Goal: Information Seeking & Learning: Learn about a topic

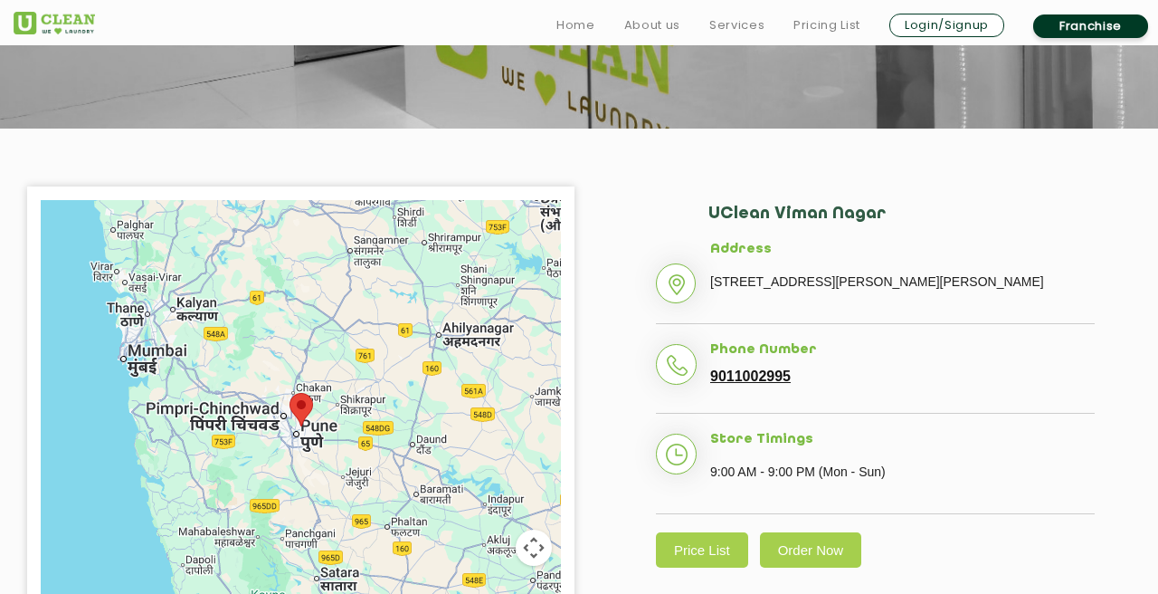
scroll to position [490, 0]
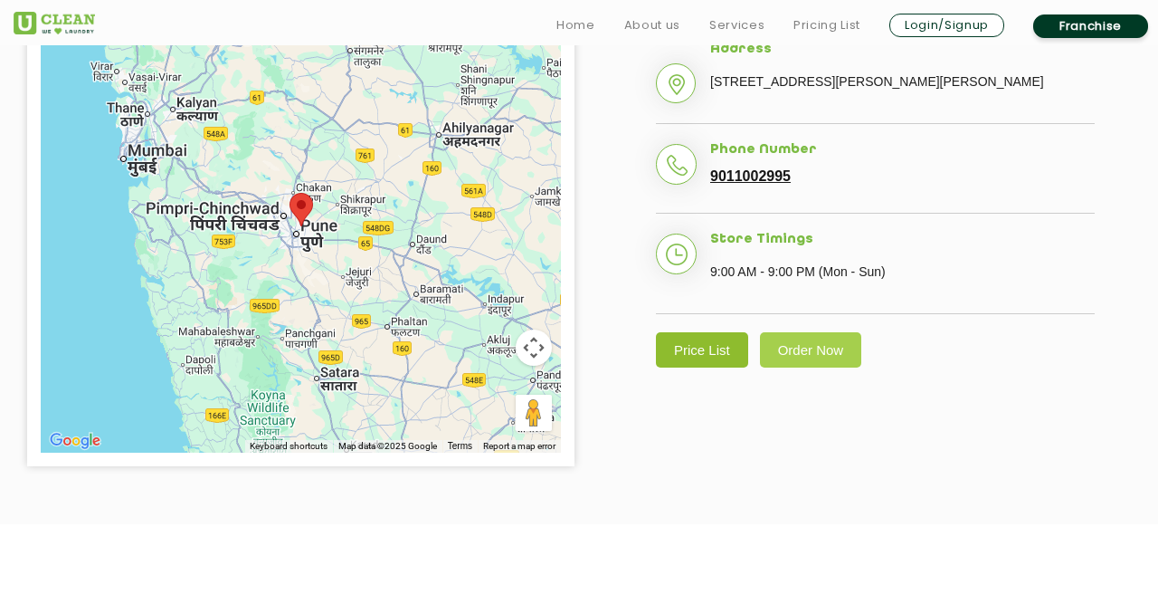
click at [698, 367] on link "Price List" at bounding box center [702, 349] width 92 height 35
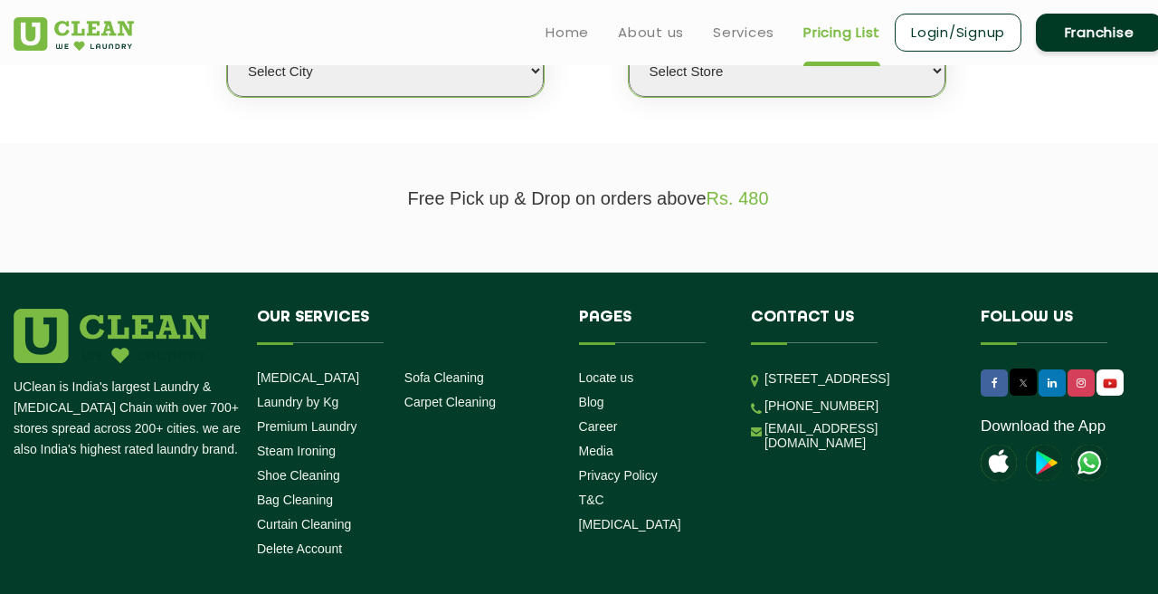
scroll to position [348, 0]
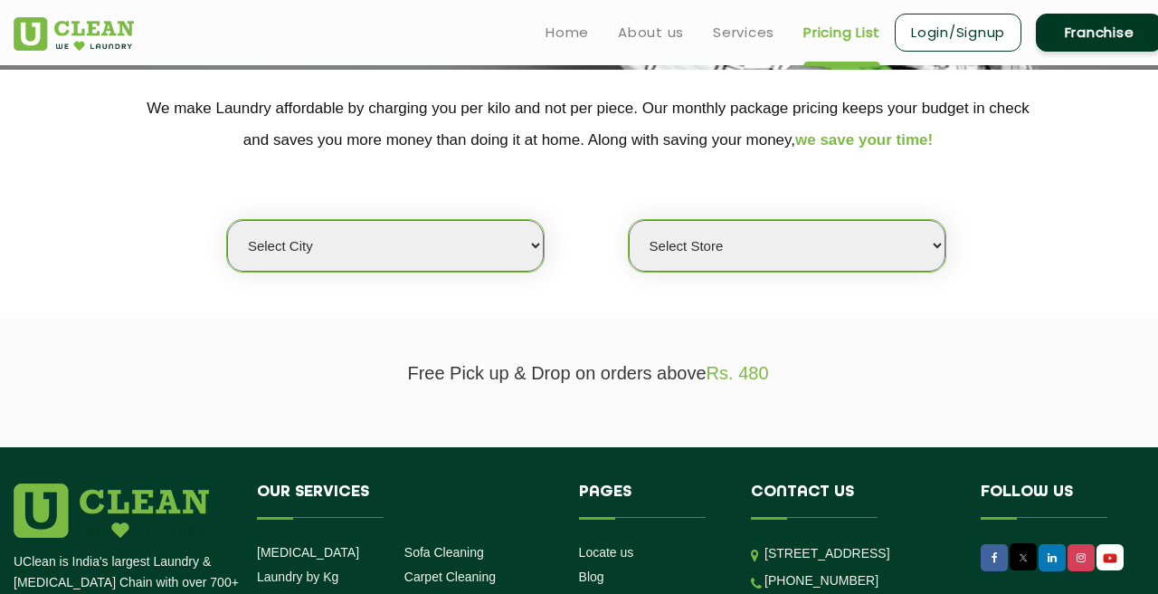
click at [459, 242] on select "Select city [GEOGRAPHIC_DATA] [GEOGRAPHIC_DATA] [GEOGRAPHIC_DATA] [GEOGRAPHIC_D…" at bounding box center [385, 246] width 317 height 52
select select "4"
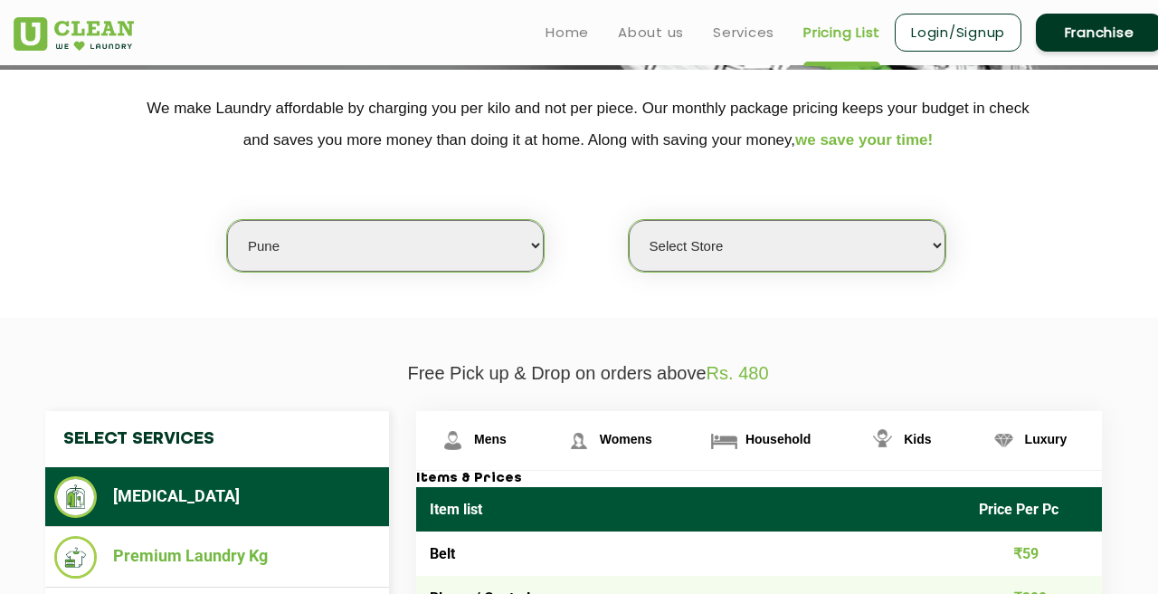
click at [855, 253] on select "Select Store [GEOGRAPHIC_DATA] [GEOGRAPHIC_DATA] [GEOGRAPHIC_DATA] [GEOGRAPHIC_…" at bounding box center [787, 246] width 317 height 52
select select "355"
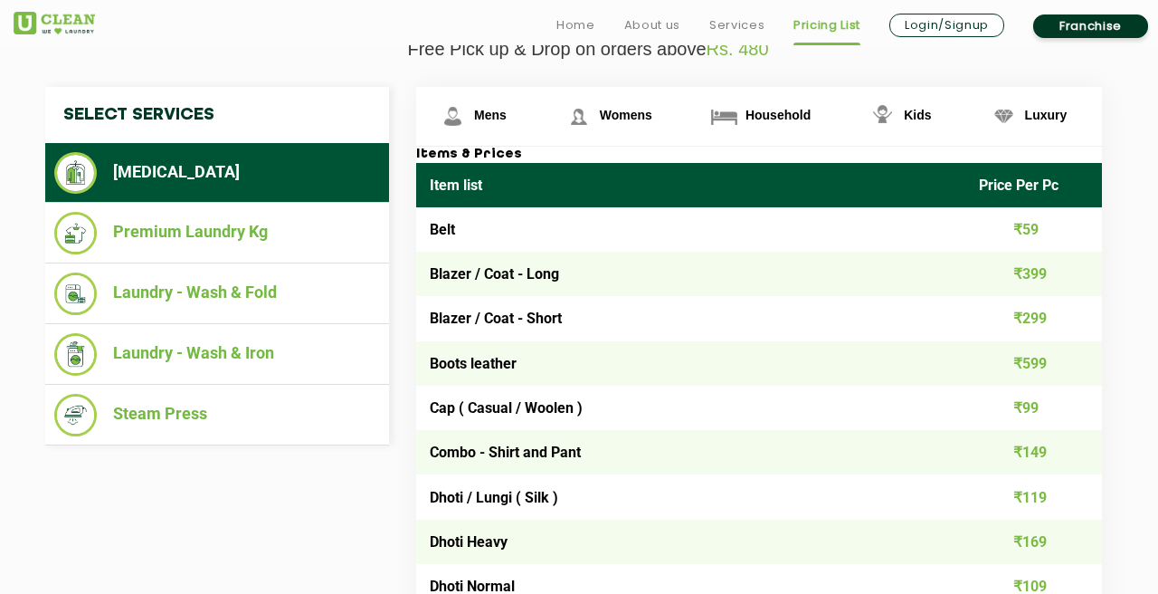
scroll to position [676, 0]
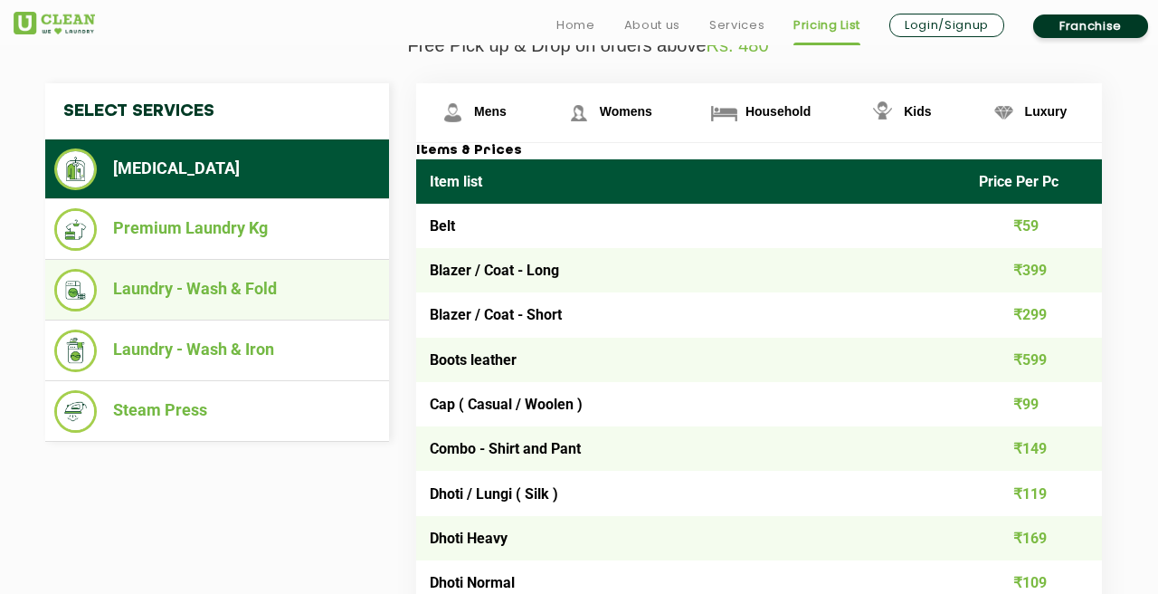
click at [245, 289] on li "Laundry - Wash & Fold" at bounding box center [217, 290] width 326 height 43
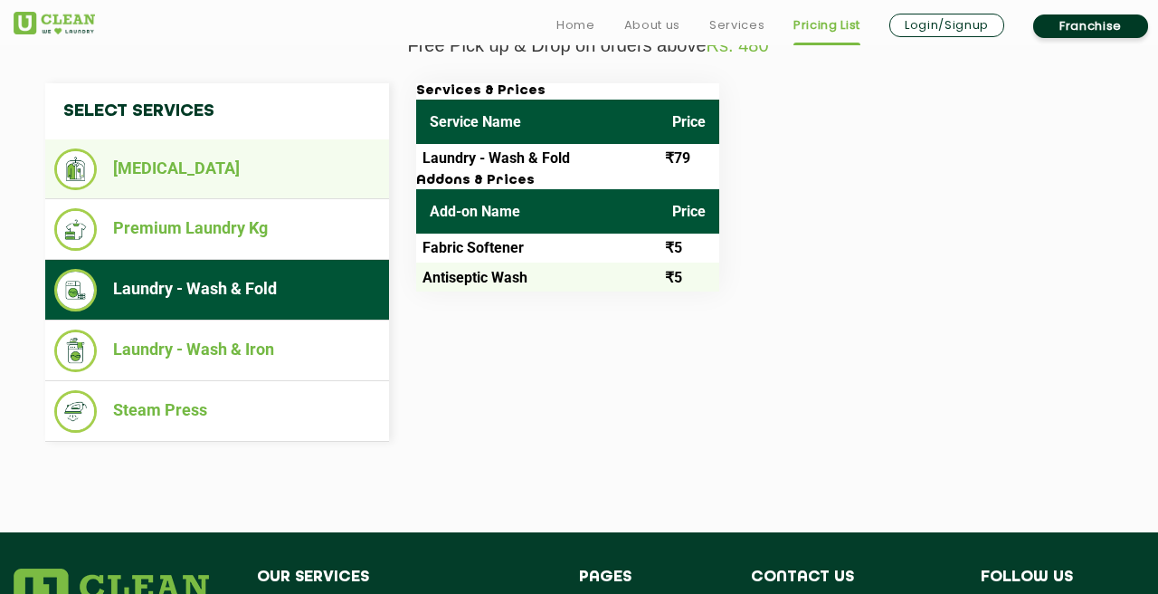
click at [189, 173] on li "[MEDICAL_DATA]" at bounding box center [217, 169] width 326 height 42
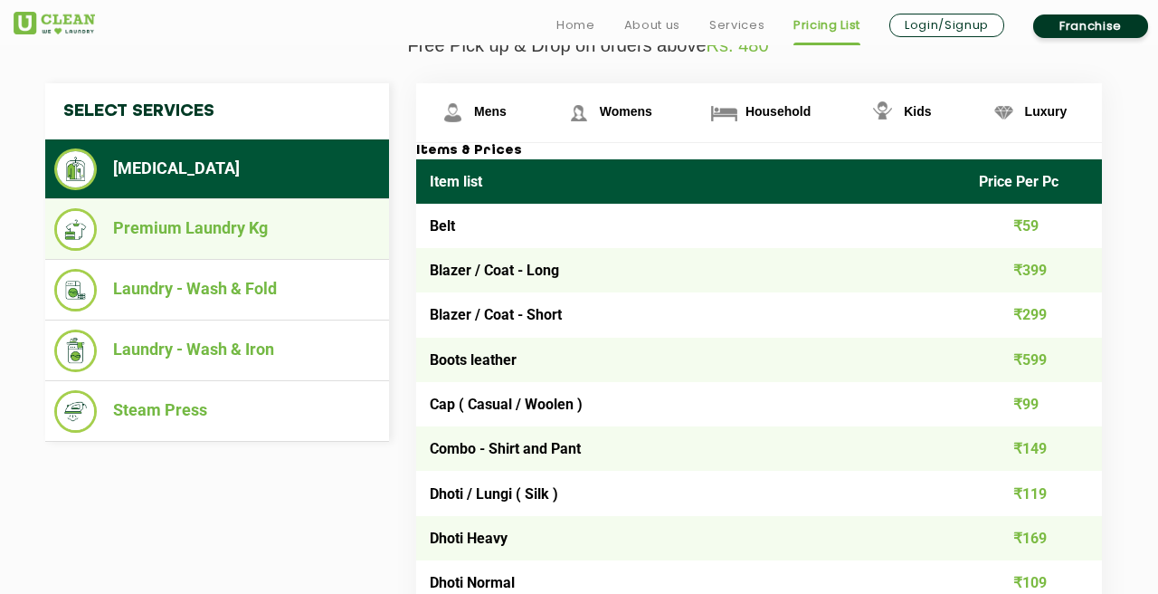
click at [195, 210] on li "Premium Laundry Kg" at bounding box center [217, 229] width 326 height 43
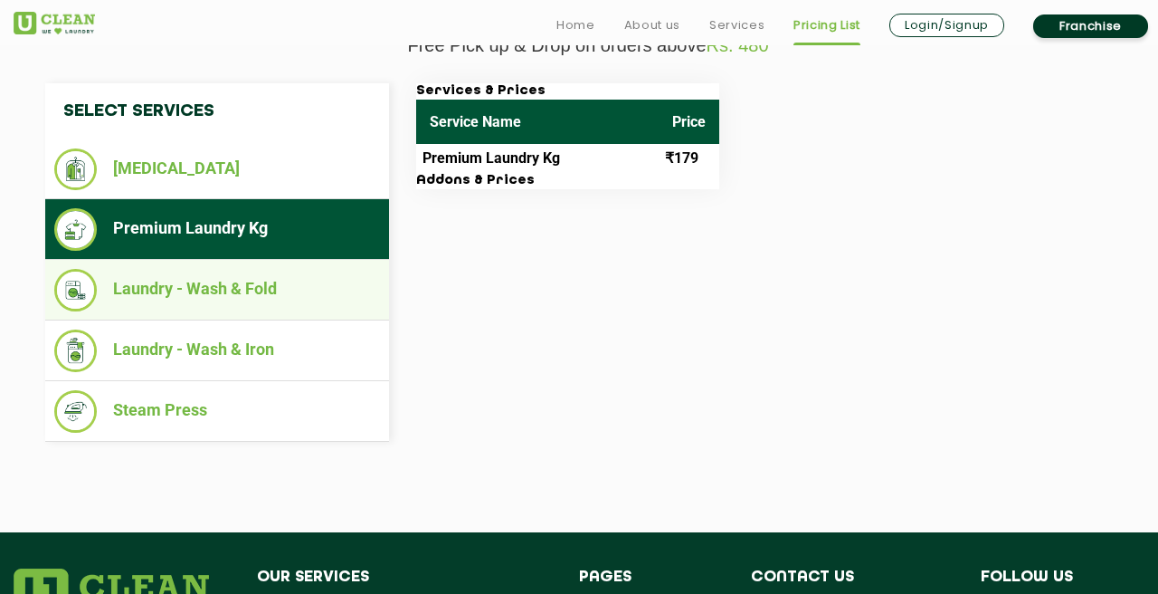
click at [260, 282] on li "Laundry - Wash & Fold" at bounding box center [217, 290] width 326 height 43
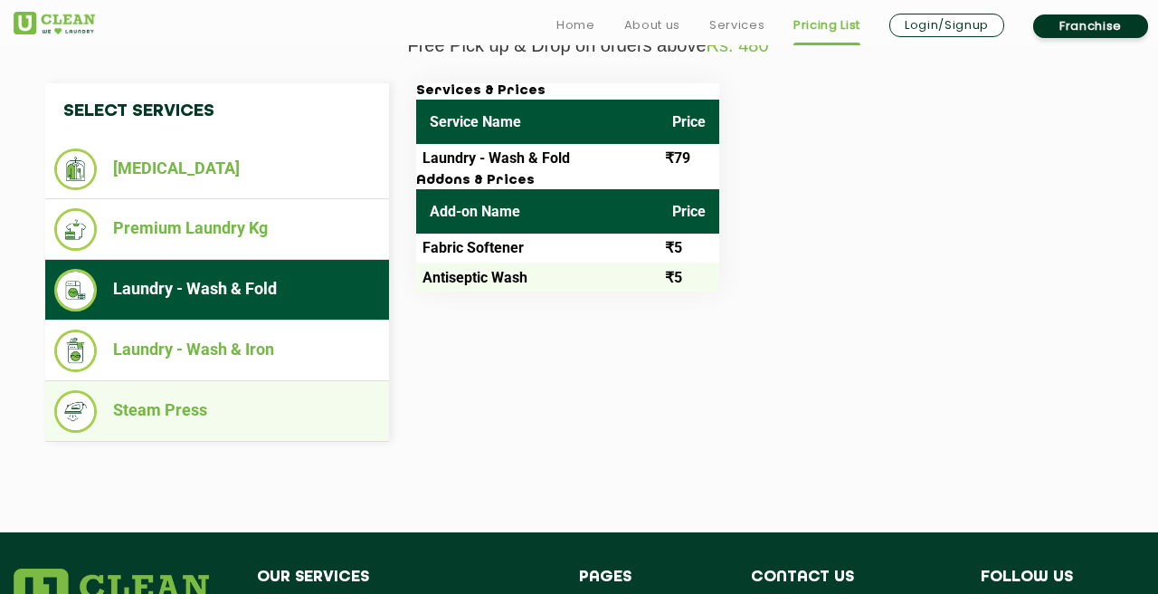
click at [251, 408] on li "Steam Press" at bounding box center [217, 411] width 326 height 43
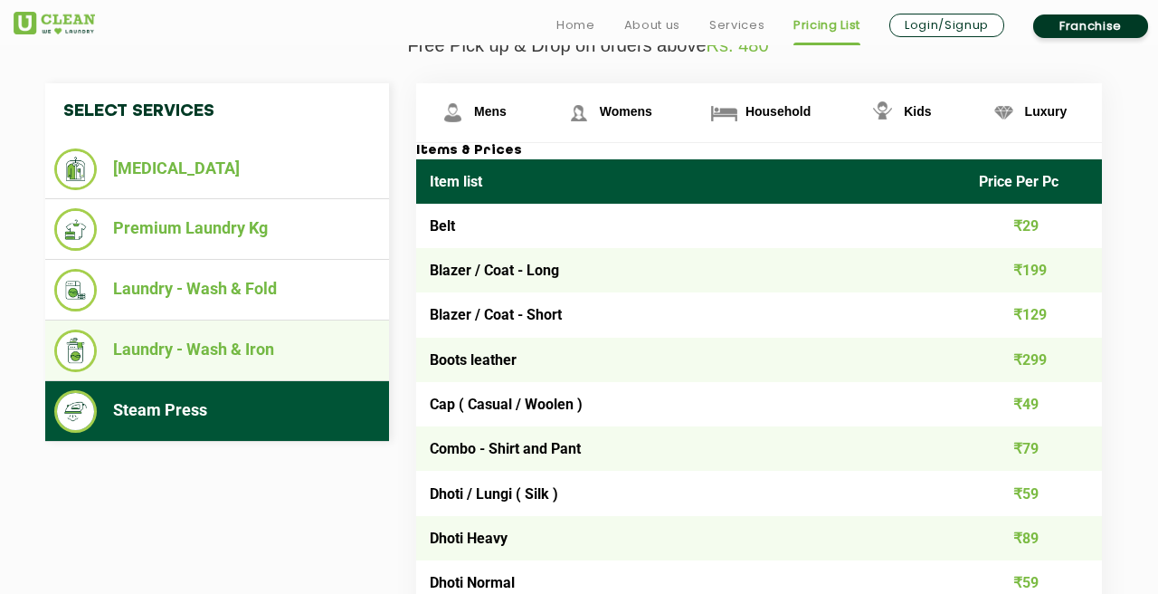
click at [244, 348] on li "Laundry - Wash & Iron" at bounding box center [217, 350] width 326 height 43
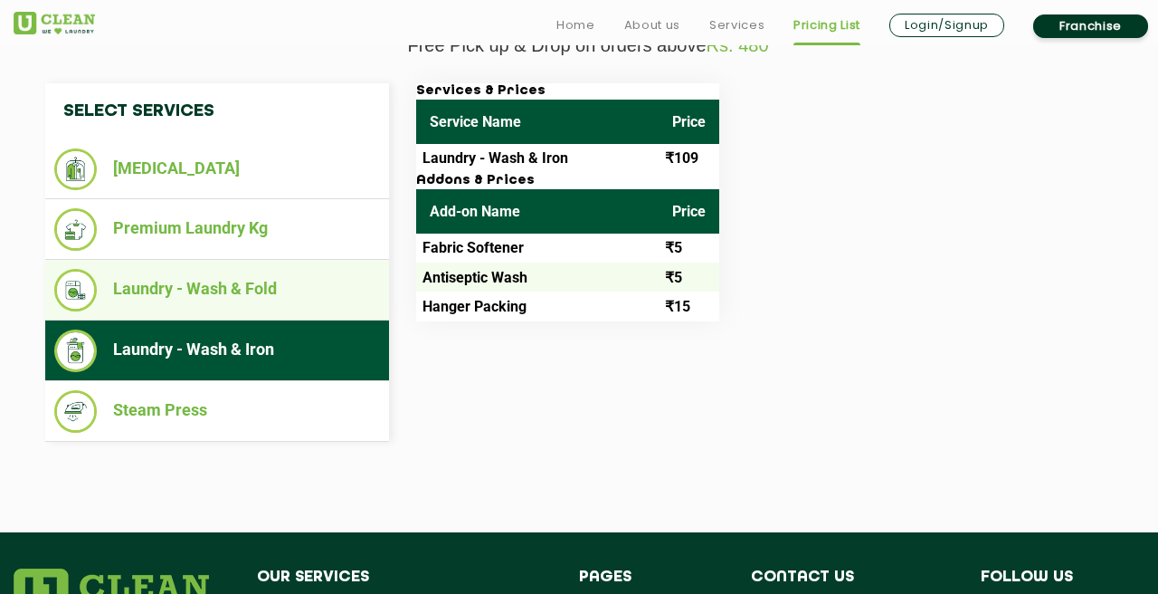
click at [218, 289] on li "Laundry - Wash & Fold" at bounding box center [217, 290] width 326 height 43
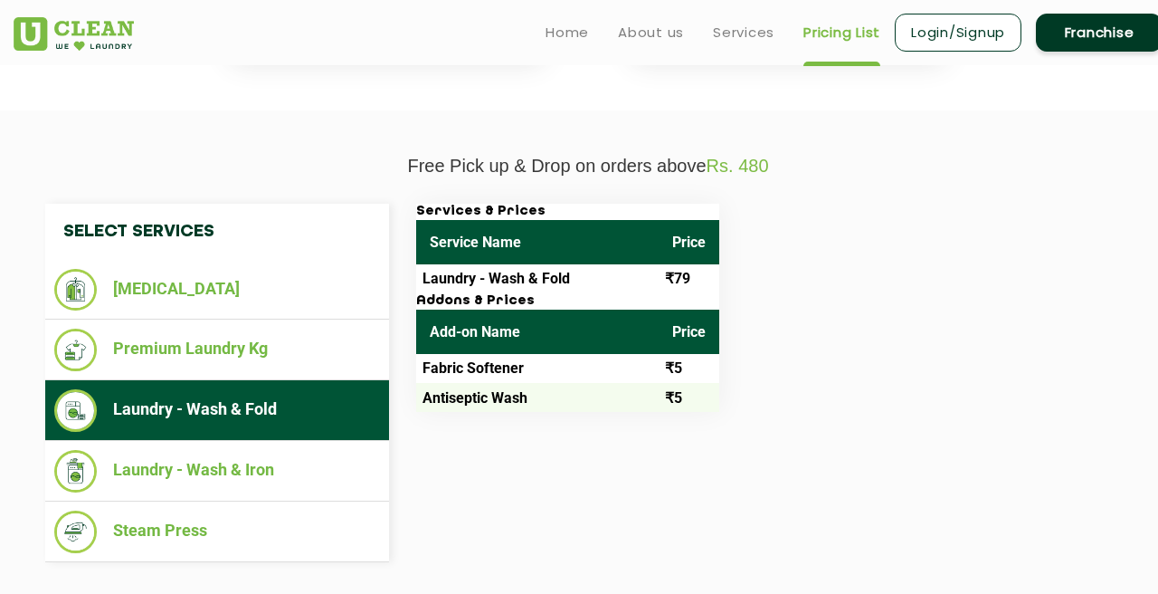
scroll to position [446, 0]
